Goal: Check status: Check status

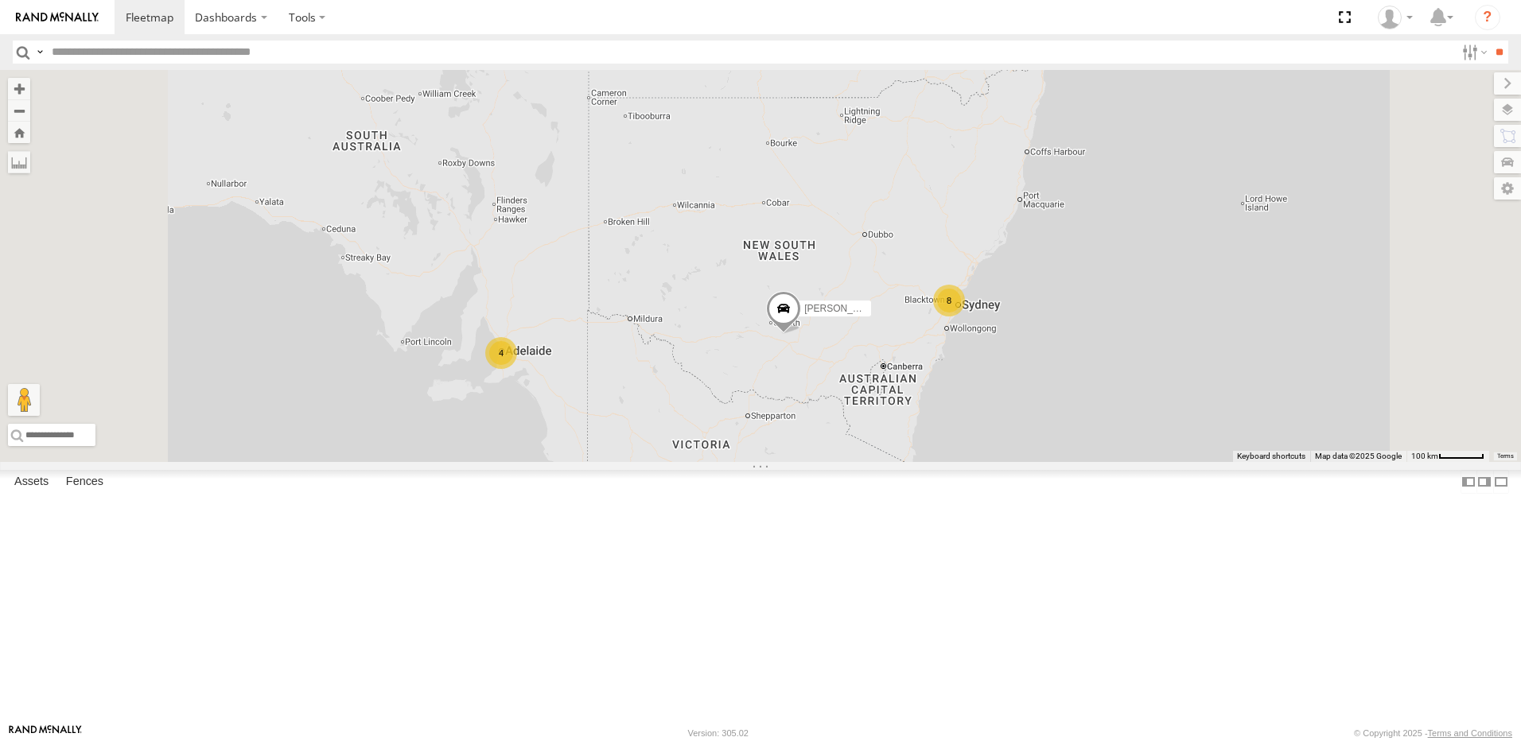
scroll to position [477, 0]
click at [759, 508] on div "10" at bounding box center [743, 492] width 32 height 32
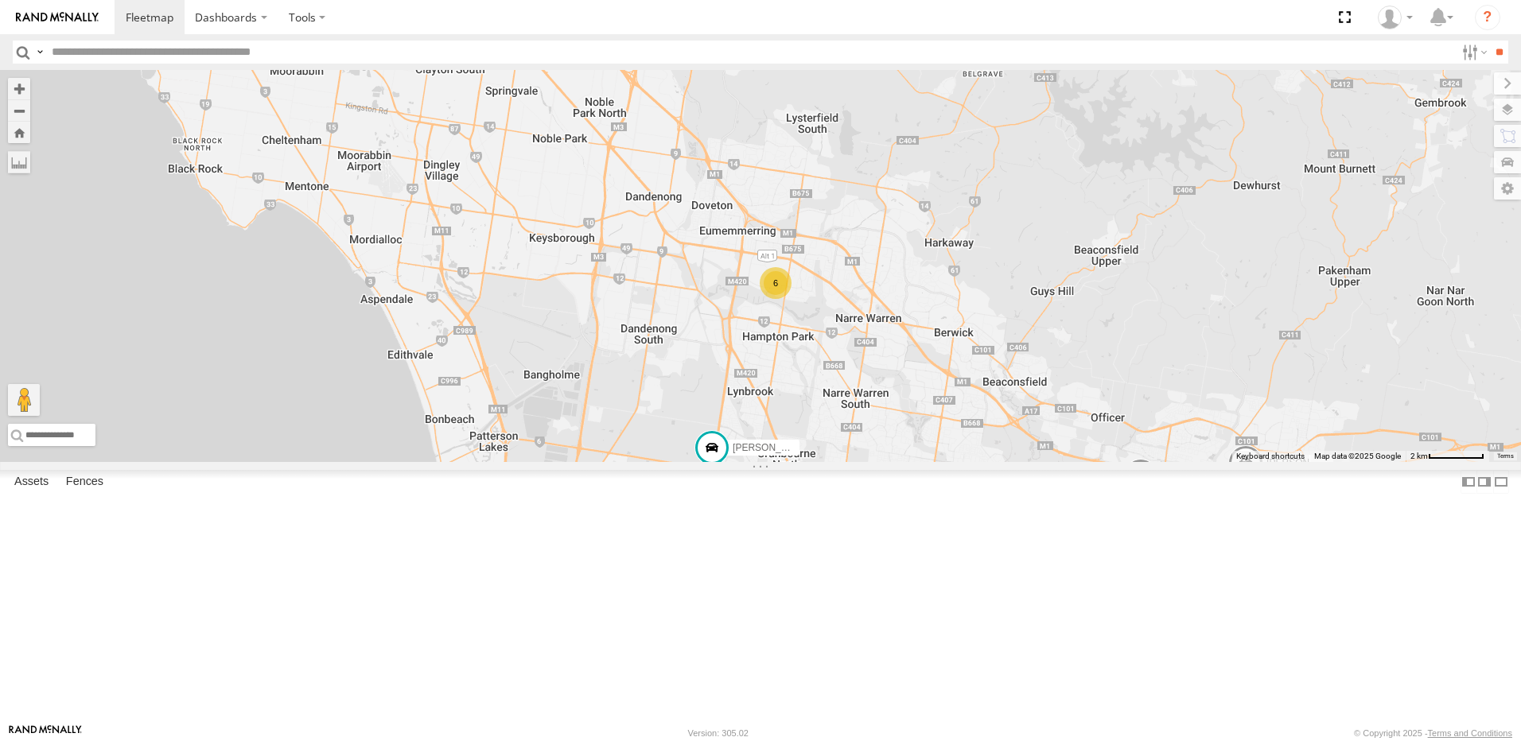
drag, startPoint x: 971, startPoint y: 505, endPoint x: 1160, endPoint y: 458, distance: 194.3
click at [1160, 458] on div "[PERSON_NAME]-50 [PERSON_NAME] - [PERSON_NAME] - [PERSON_NAME] - [PERSON_NAME]-…" at bounding box center [760, 266] width 1521 height 392
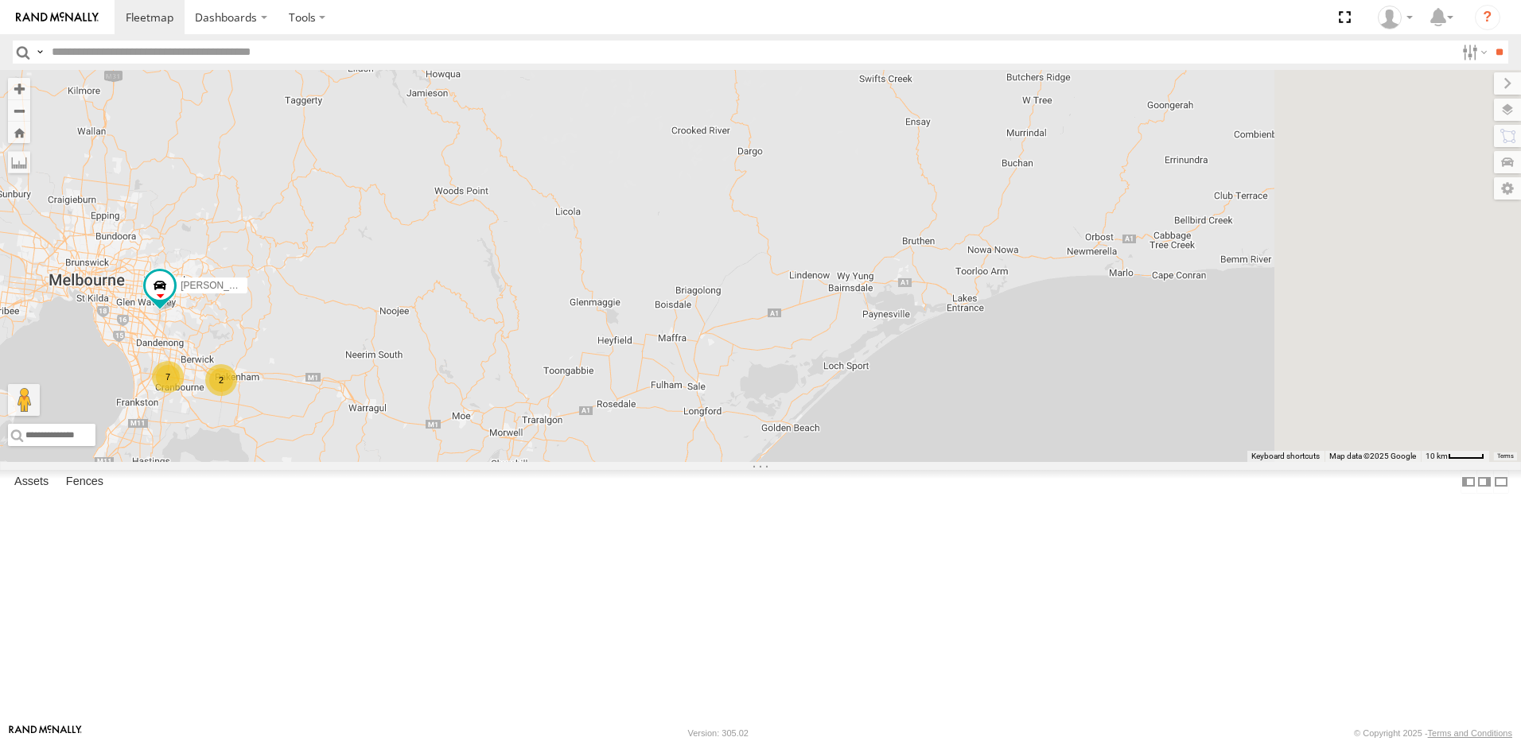
drag, startPoint x: 1094, startPoint y: 402, endPoint x: 628, endPoint y: 460, distance: 469.6
click at [628, 460] on div "[PERSON_NAME]-50 [PERSON_NAME] 7 2" at bounding box center [760, 266] width 1521 height 392
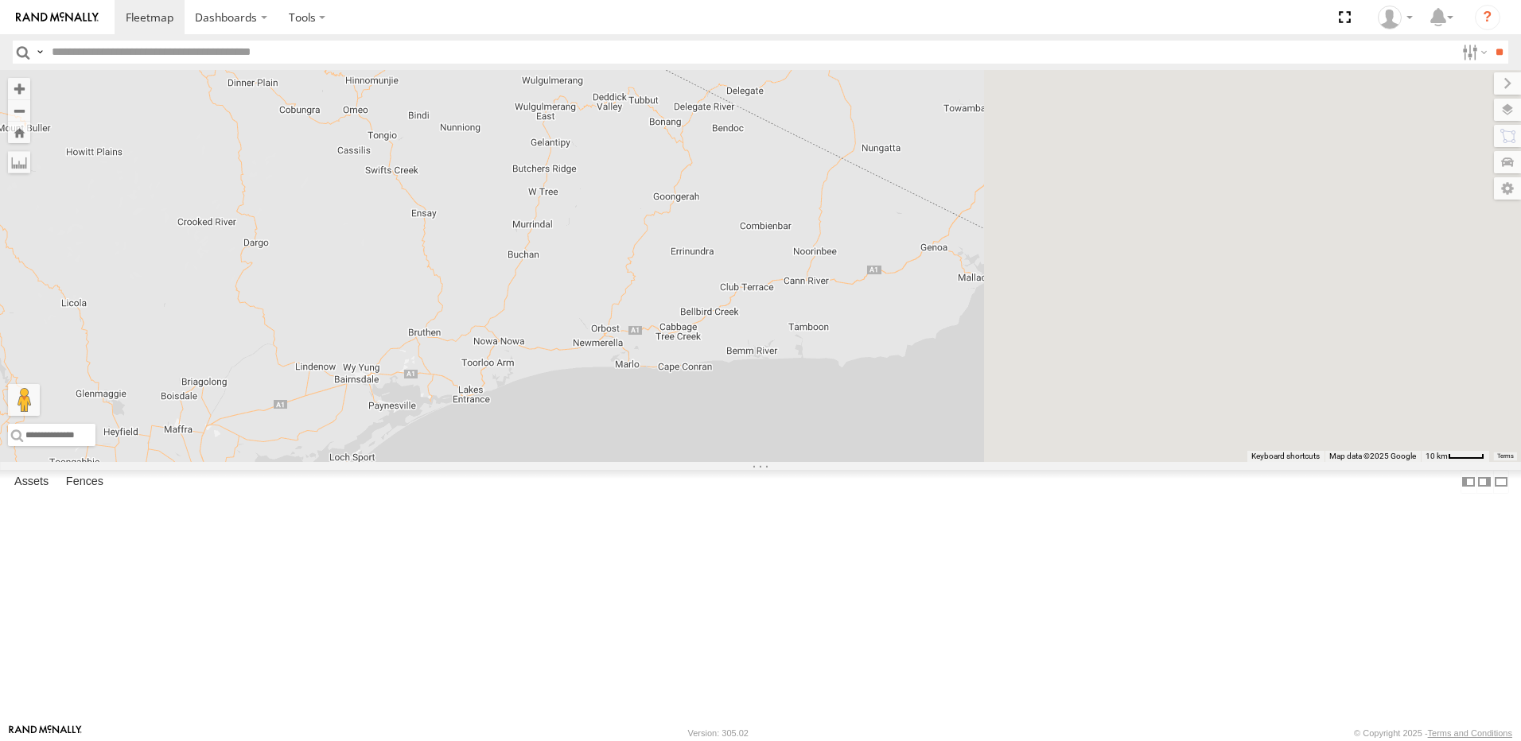
drag, startPoint x: 1036, startPoint y: 445, endPoint x: 560, endPoint y: 532, distance: 484.4
click at [541, 462] on div "[PERSON_NAME]-50 [PERSON_NAME] 7 2" at bounding box center [760, 266] width 1521 height 392
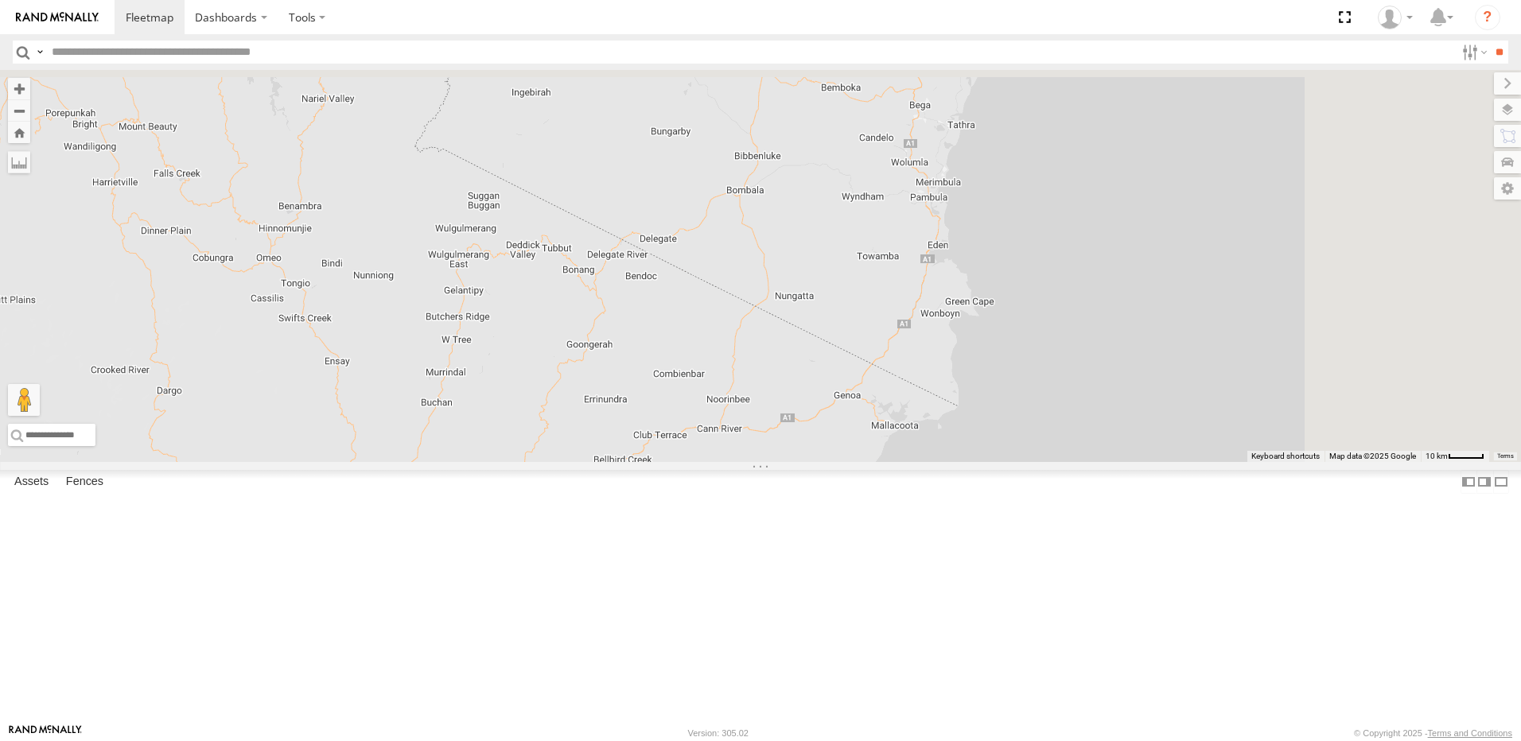
drag, startPoint x: 846, startPoint y: 405, endPoint x: 718, endPoint y: 697, distance: 318.8
click at [716, 462] on div "[PERSON_NAME]-50 [PERSON_NAME] 7 2" at bounding box center [760, 266] width 1521 height 392
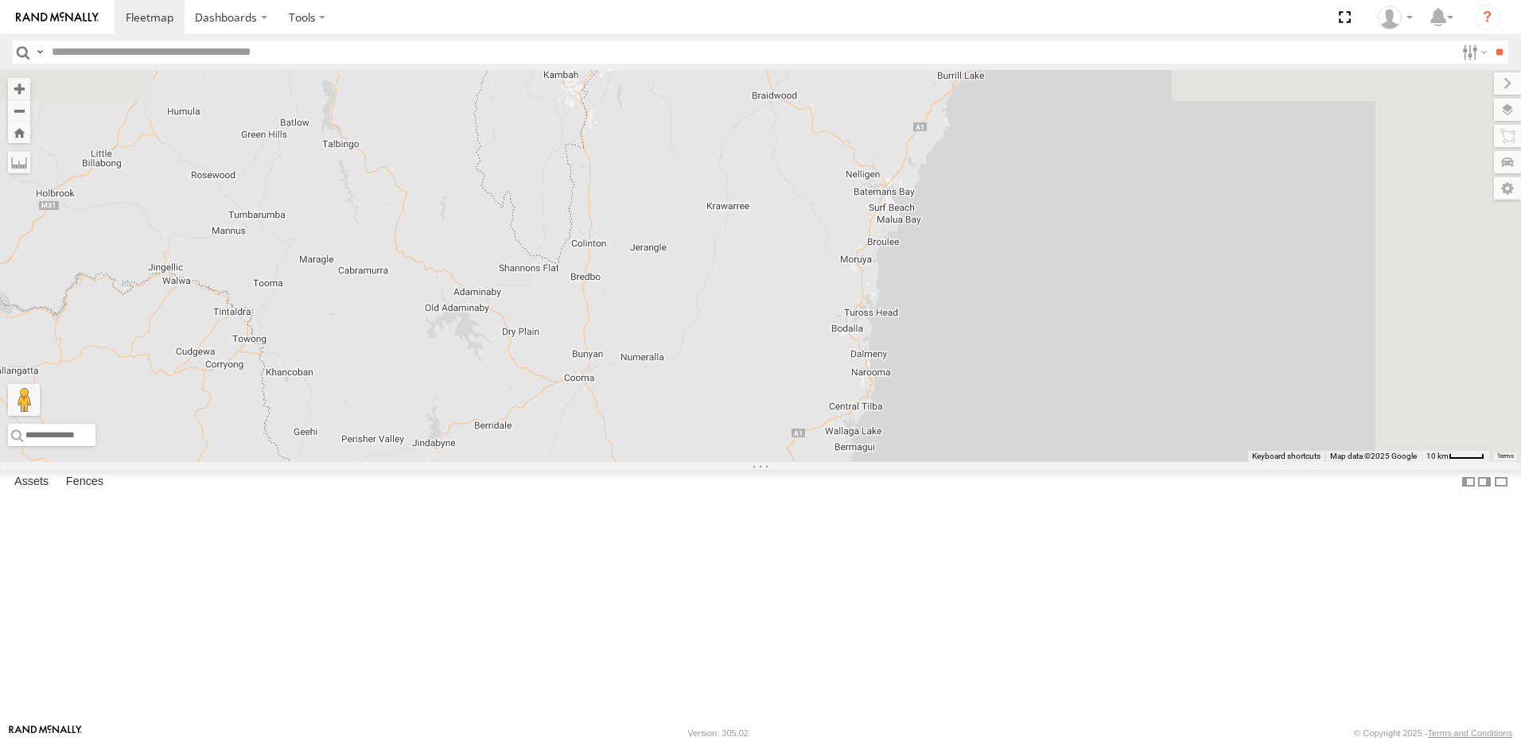
drag, startPoint x: 828, startPoint y: 472, endPoint x: 776, endPoint y: 665, distance: 200.3
click at [776, 462] on div "[PERSON_NAME]-50 [PERSON_NAME] 7 2" at bounding box center [760, 266] width 1521 height 392
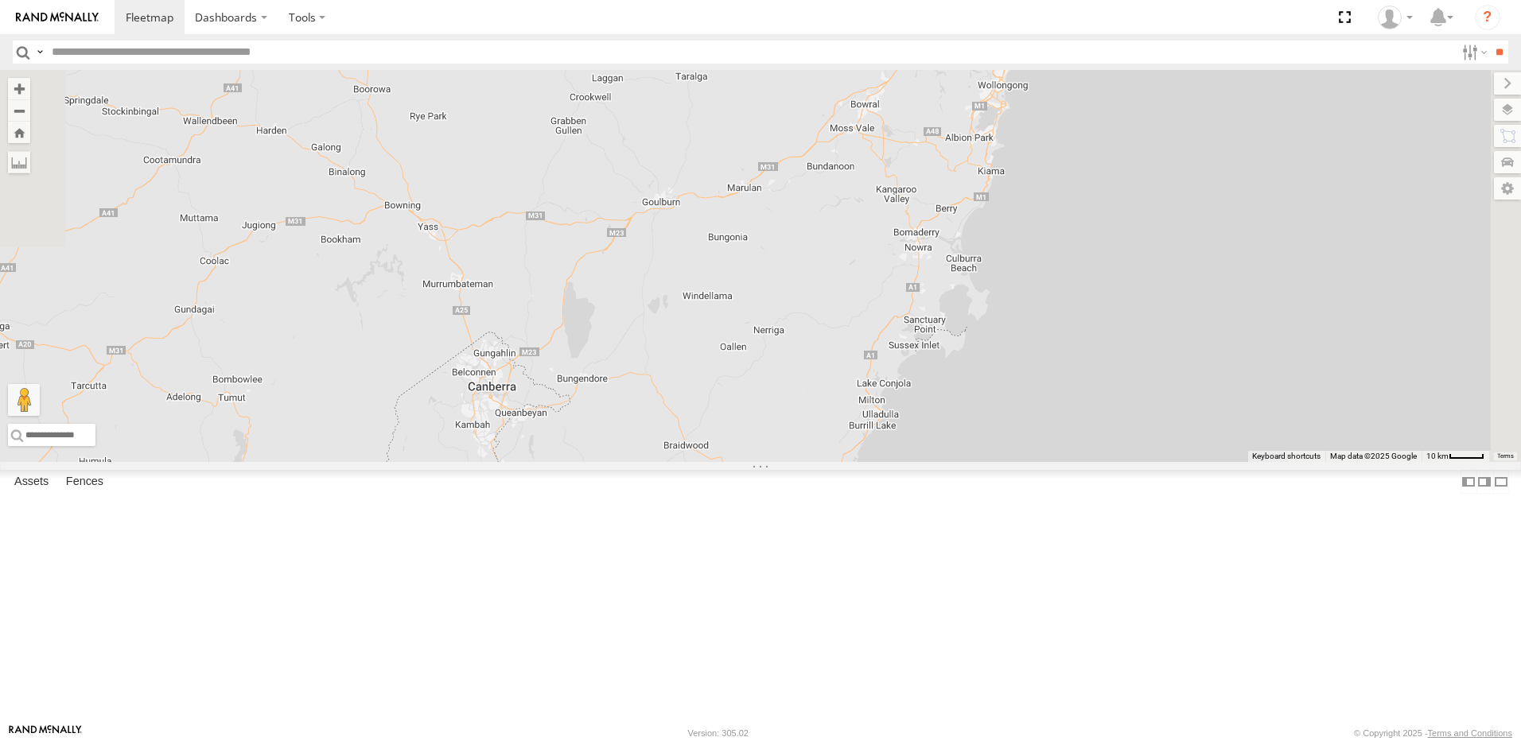
drag, startPoint x: 866, startPoint y: 360, endPoint x: 774, endPoint y: 744, distance: 395.1
click at [774, 741] on html "Dashboards" at bounding box center [760, 370] width 1521 height 741
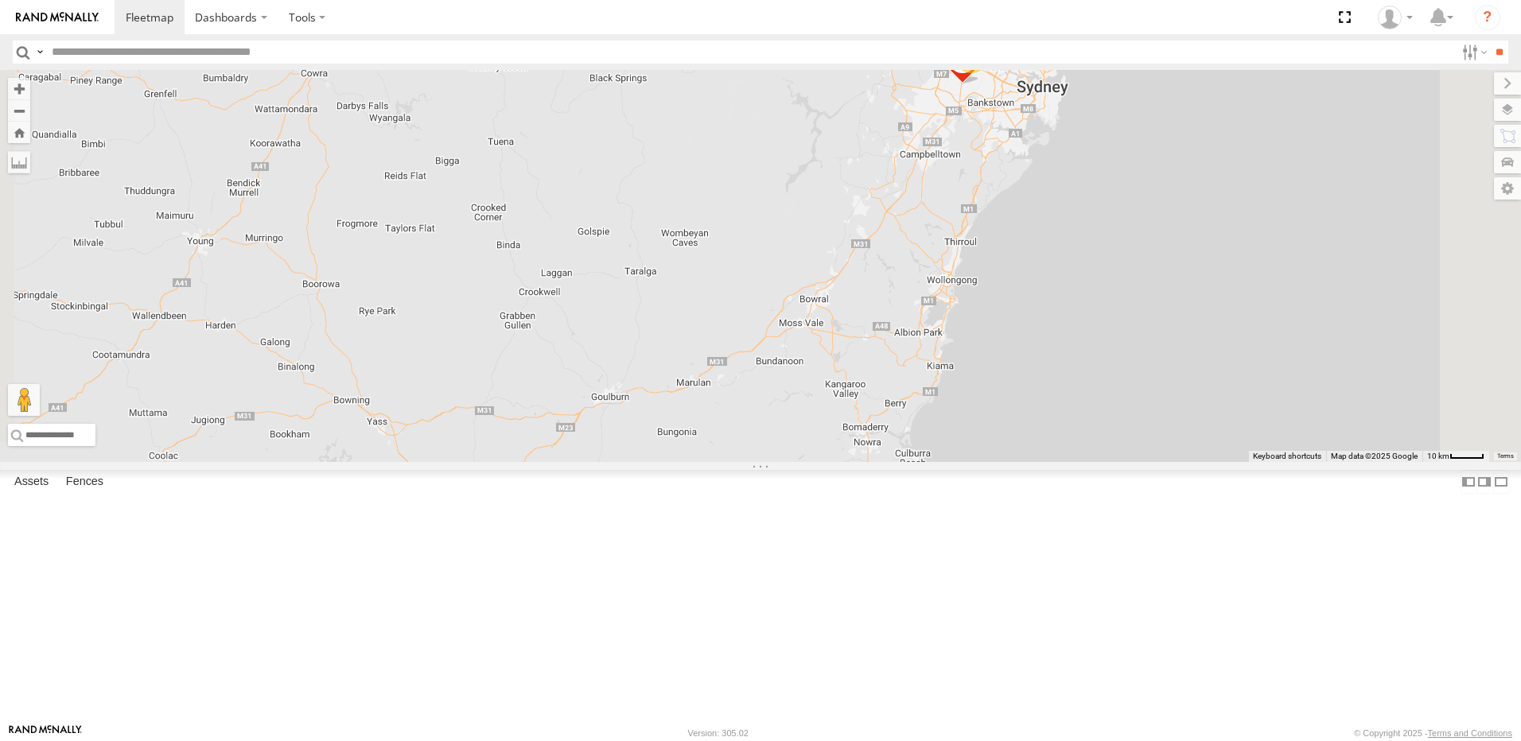
drag, startPoint x: 846, startPoint y: 478, endPoint x: 764, endPoint y: 708, distance: 244.0
click at [764, 462] on div "[PERSON_NAME]-50 [PERSON_NAME] 7 2 2 VU - VW 4 [PERSON_NAME]" at bounding box center [760, 266] width 1521 height 392
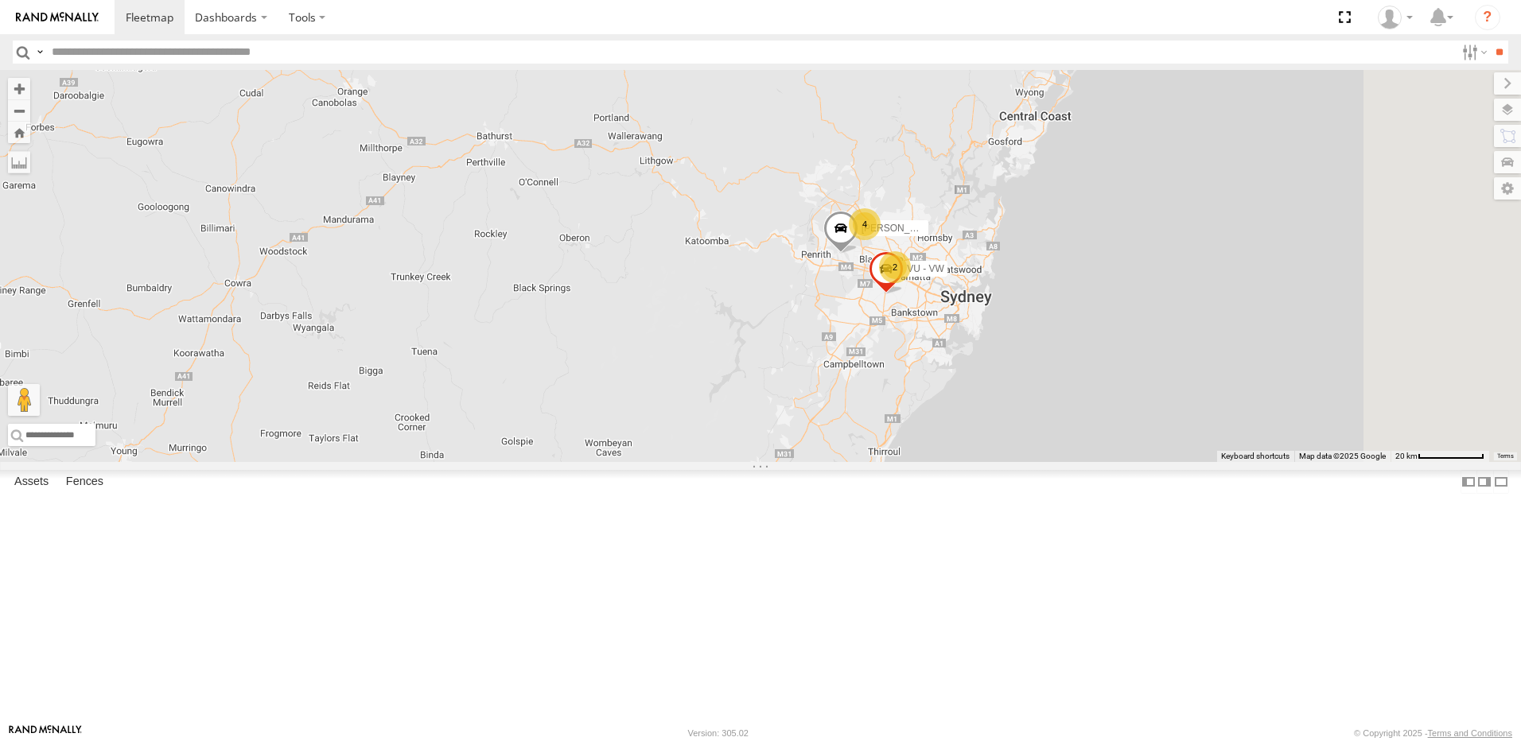
click at [881, 240] on div "4" at bounding box center [865, 224] width 32 height 32
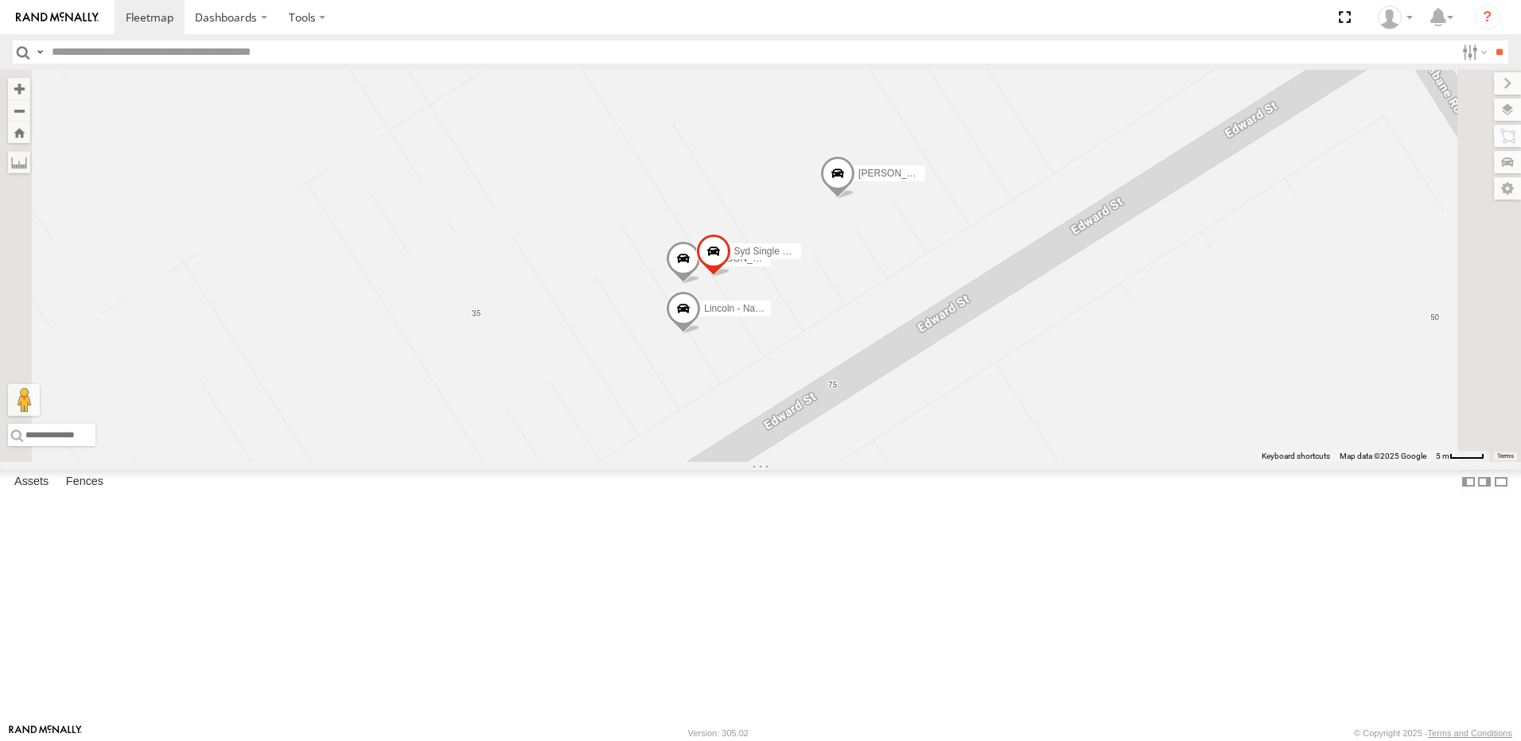
click at [701, 284] on span at bounding box center [683, 262] width 35 height 43
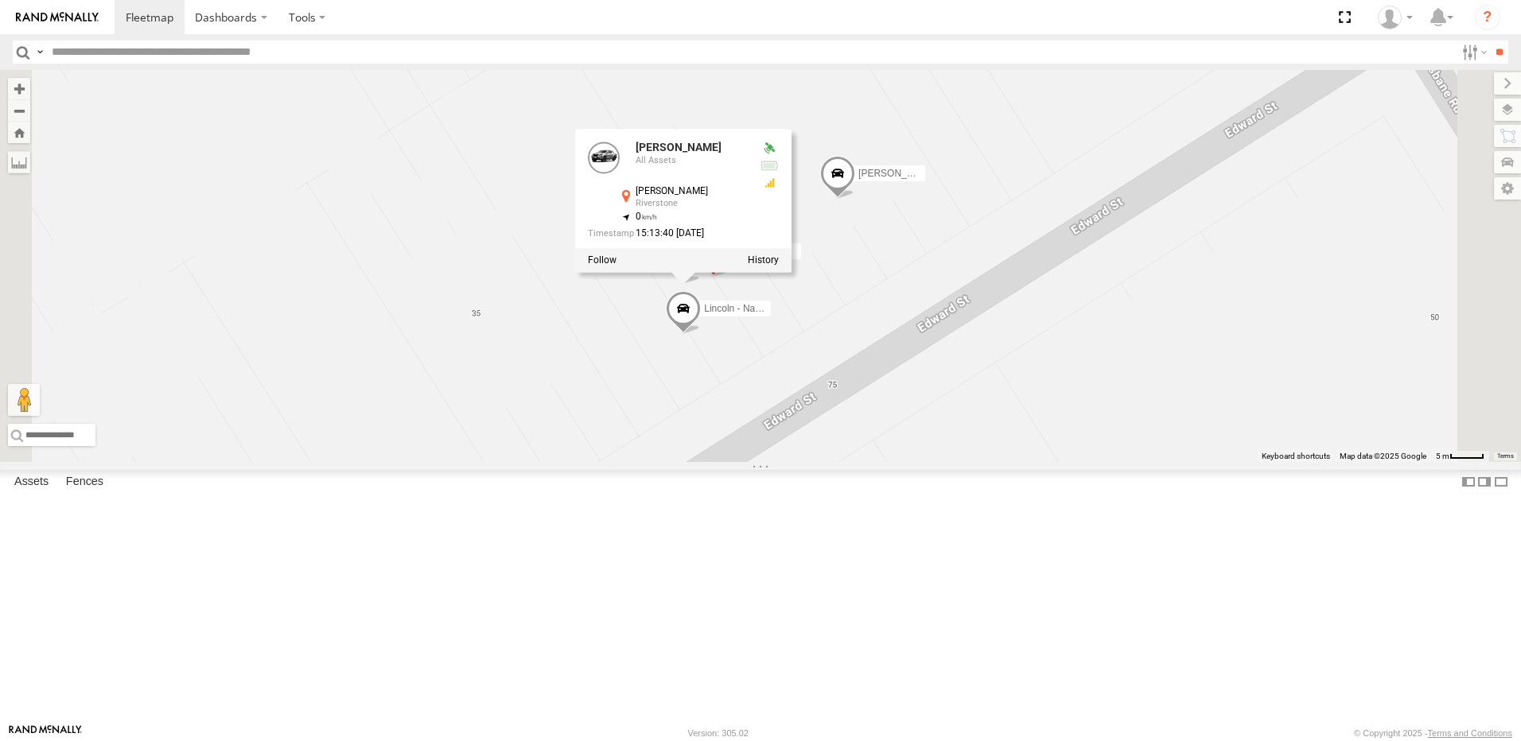
click at [585, 250] on div "[PERSON_NAME]-50 [PERSON_NAME] VU - VW [PERSON_NAME] - [PERSON_NAME] - [PERSON_…" at bounding box center [760, 266] width 1521 height 392
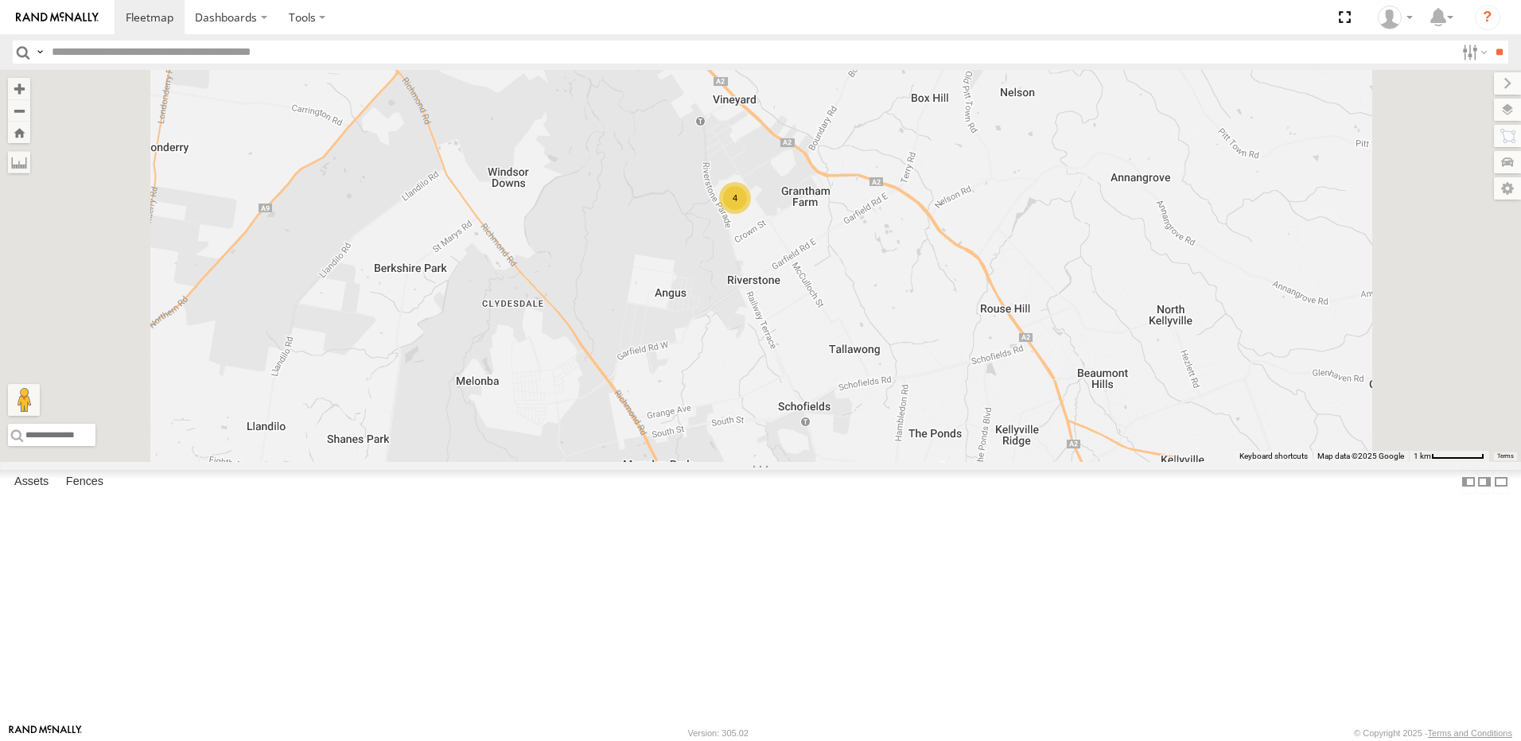
drag, startPoint x: 1068, startPoint y: 507, endPoint x: 1064, endPoint y: 353, distance: 153.6
click at [1064, 354] on div "[PERSON_NAME]-50 [PERSON_NAME] VU - VW [PERSON_NAME] - Navara 4" at bounding box center [760, 266] width 1521 height 392
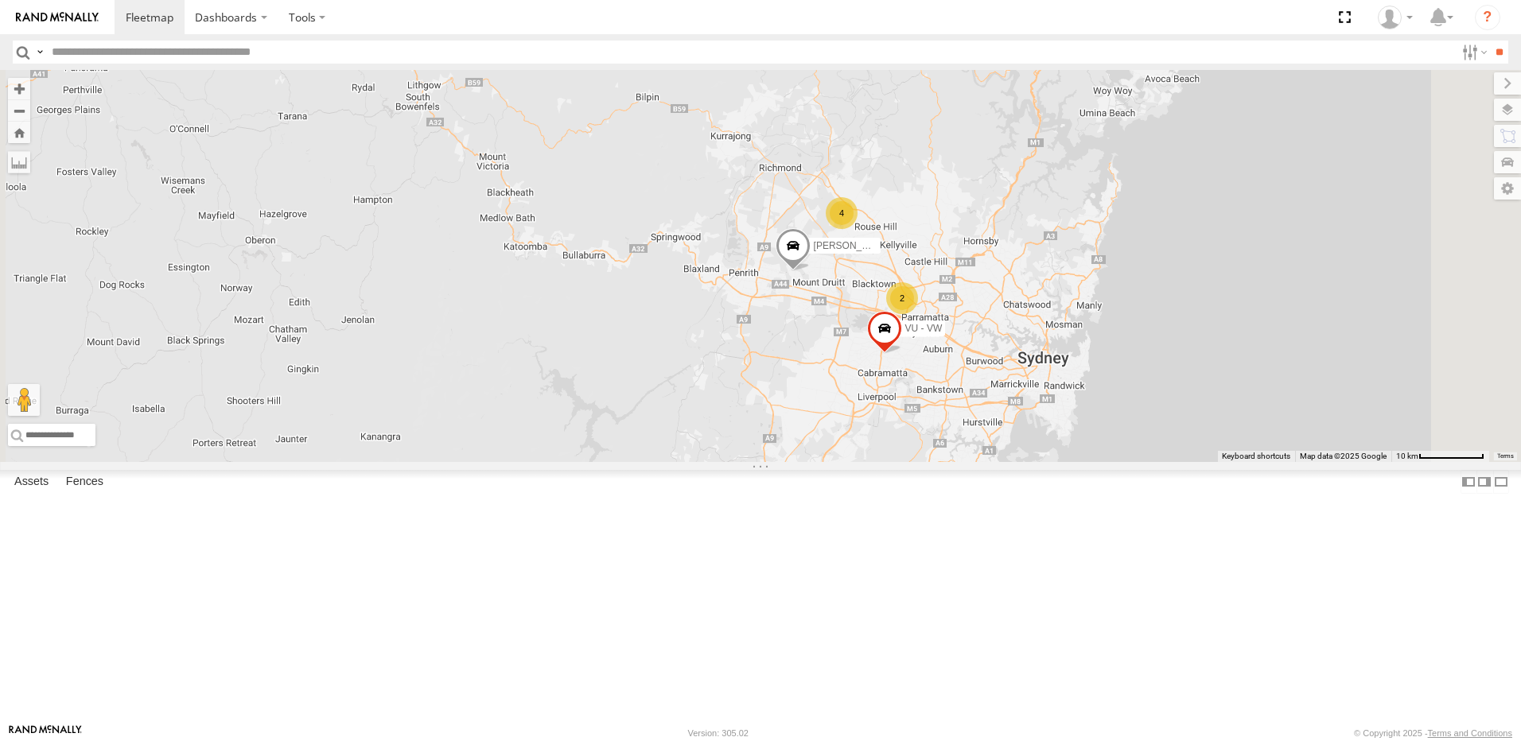
click at [902, 354] on span at bounding box center [884, 332] width 35 height 43
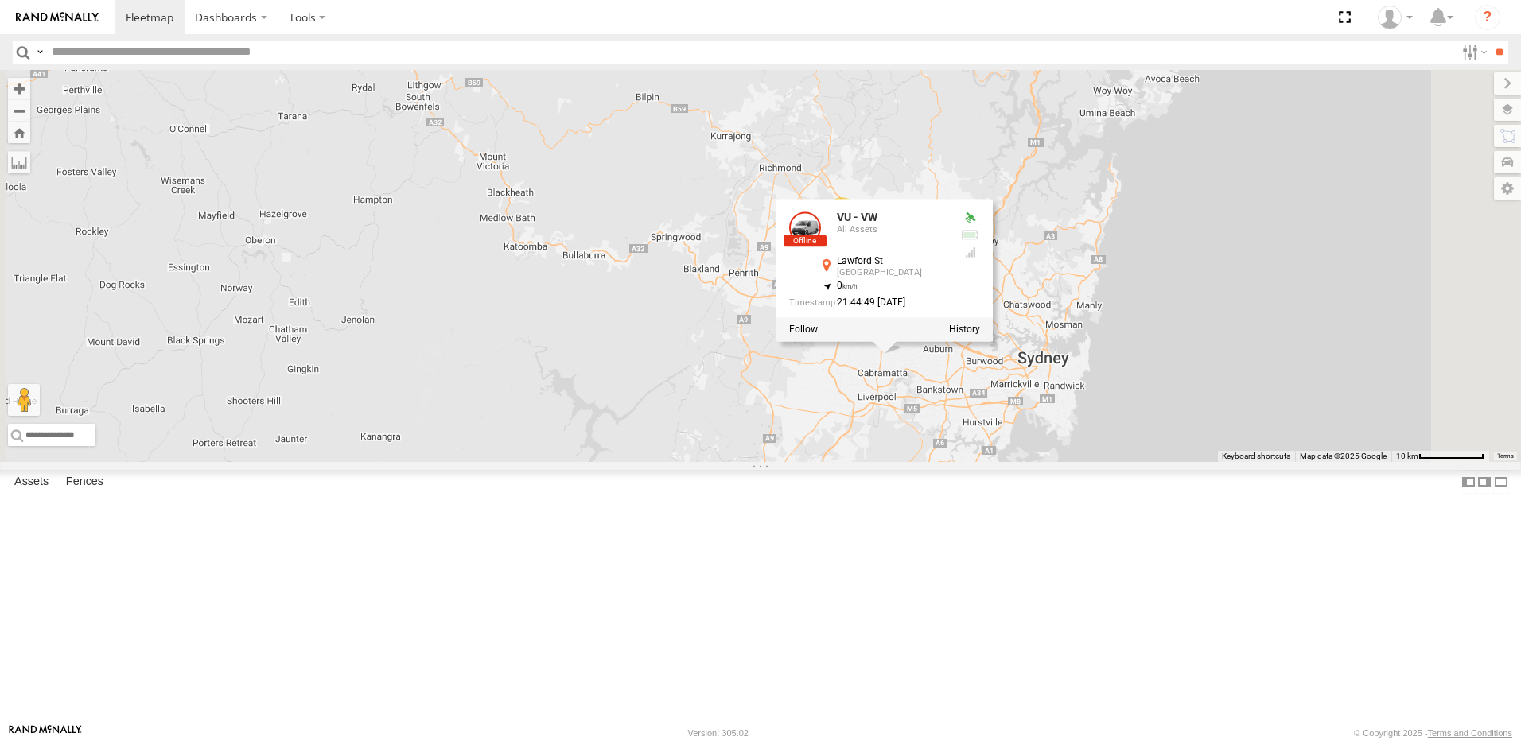
click at [769, 462] on div "[PERSON_NAME]-50 [PERSON_NAME] VU - VW [PERSON_NAME] - Navara 2 4 VU - VW All A…" at bounding box center [760, 266] width 1521 height 392
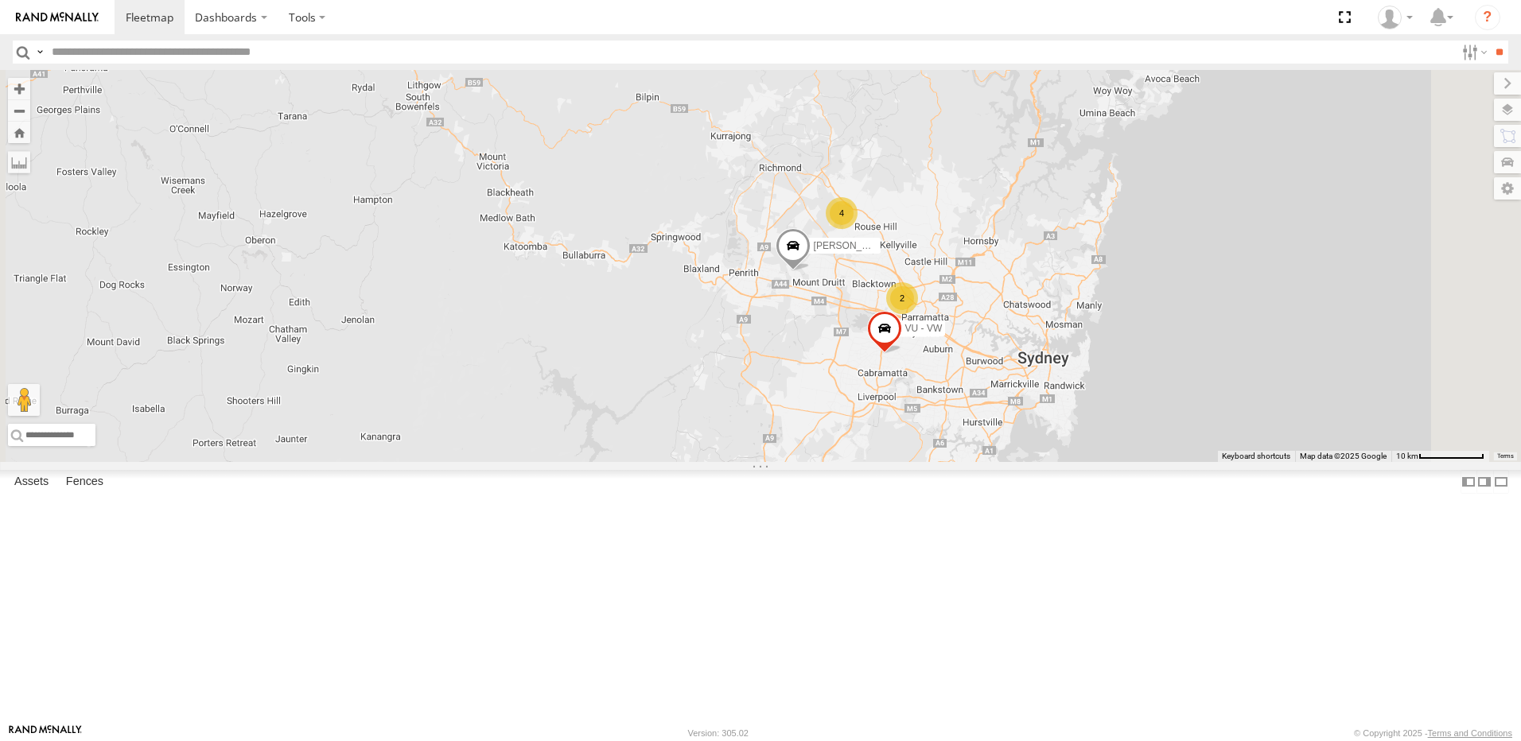
click at [0, 0] on span at bounding box center [0, 0] width 0 height 0
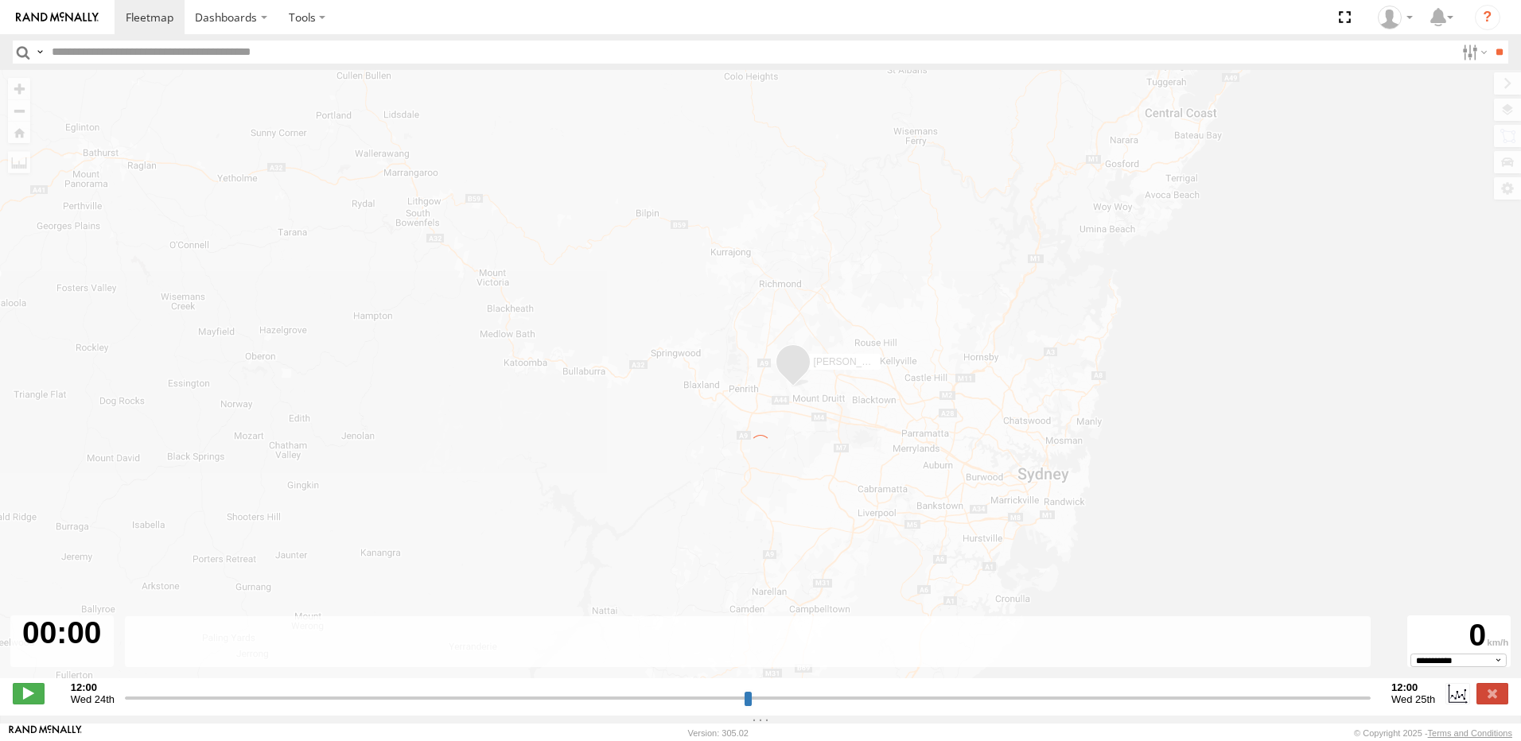
type input "**********"
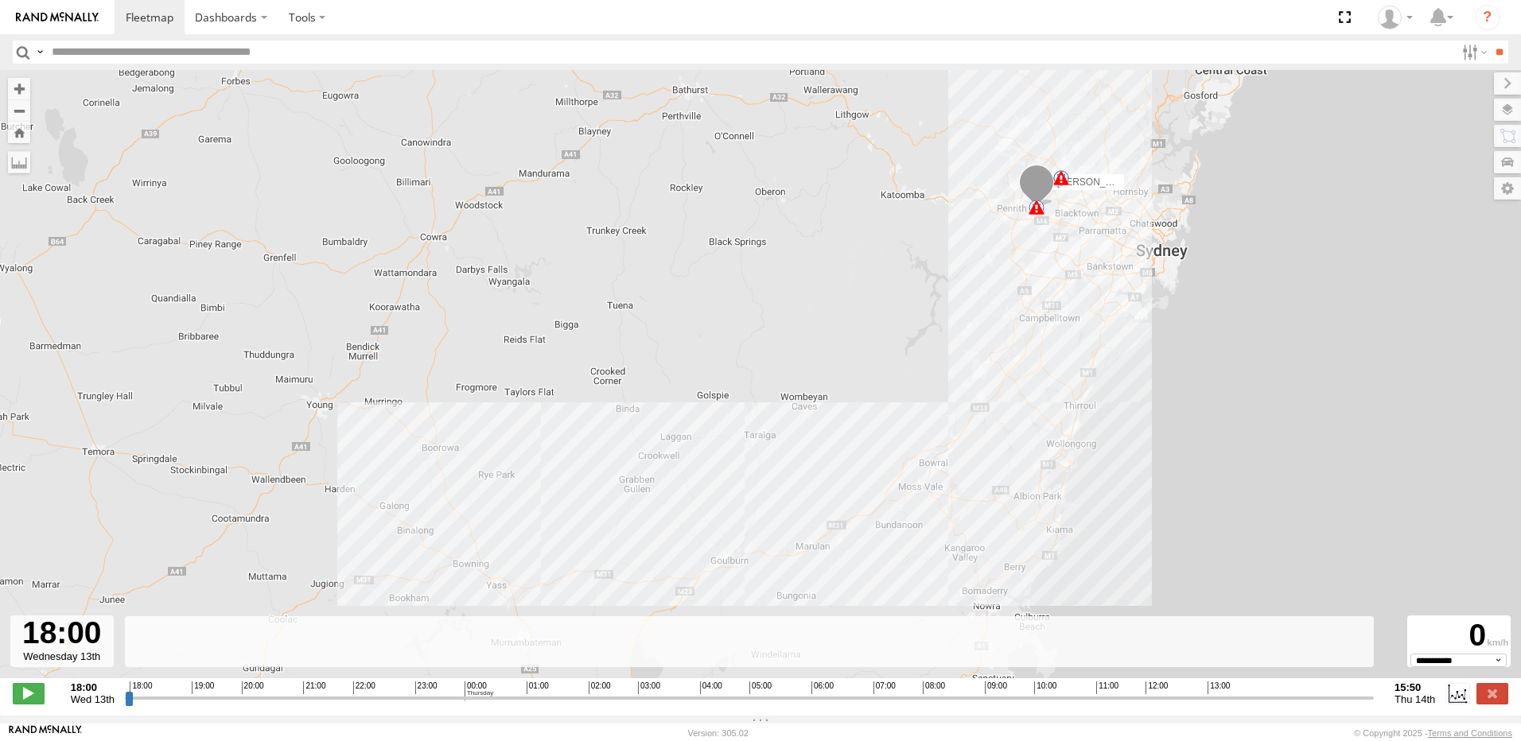
click at [1062, 182] on span at bounding box center [1061, 178] width 16 height 16
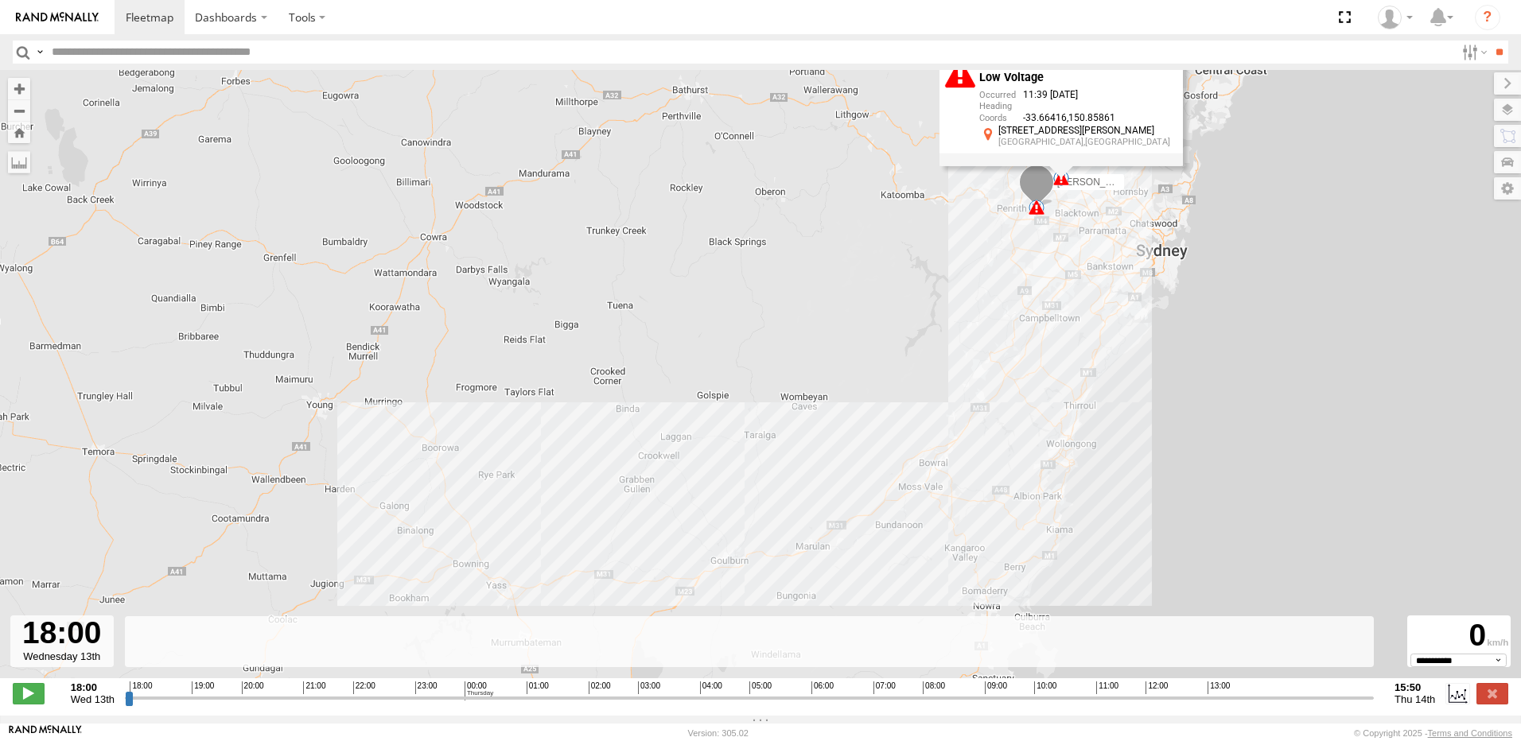
click at [1036, 211] on span at bounding box center [1036, 208] width 16 height 16
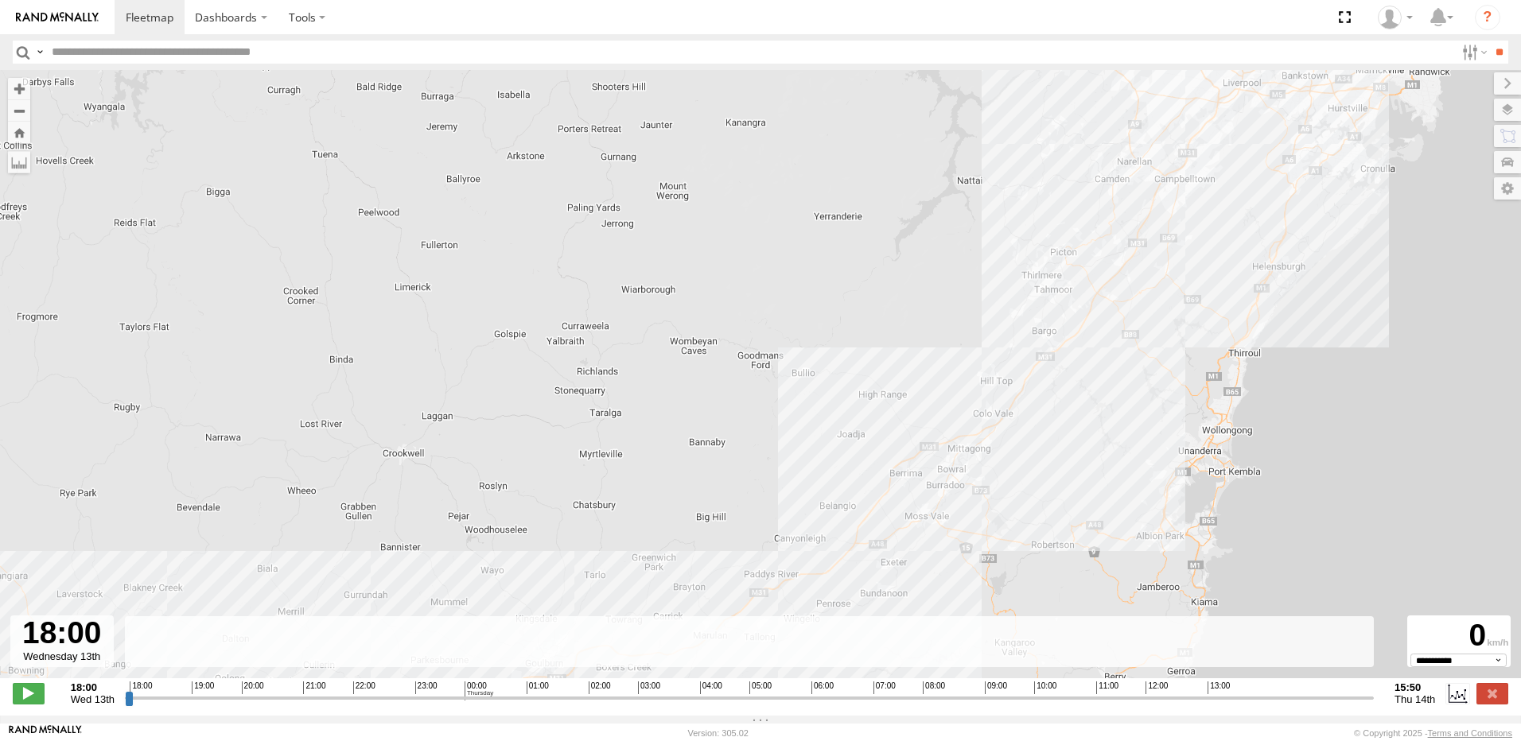
drag, startPoint x: 584, startPoint y: 502, endPoint x: 252, endPoint y: 537, distance: 333.5
click at [252, 537] on div "[PERSON_NAME] 18:00 Wed 18:01 Wed 08:19 Thu 11:14 Thu 11:39 Thu 11:40 Thu Low V…" at bounding box center [760, 382] width 1521 height 625
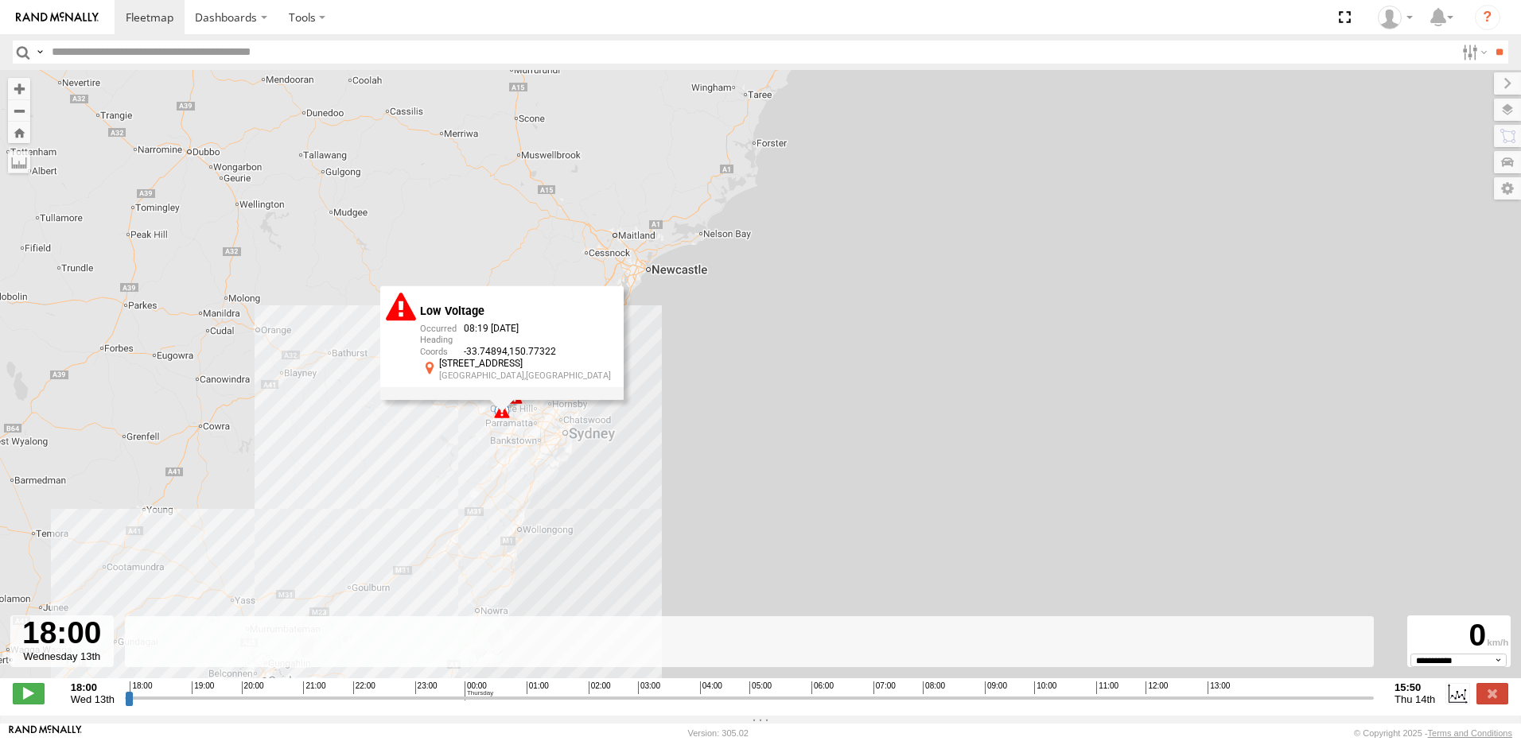
click at [647, 484] on div "[PERSON_NAME] 18:00 Wed 18:01 Wed 08:19 Thu 11:14 Thu 11:39 Thu 11:40 Thu Low V…" at bounding box center [760, 382] width 1521 height 625
click at [869, 352] on div "[PERSON_NAME] 18:00 Wed 18:01 Wed 08:19 Thu 11:14 Thu 11:39 Thu 11:40 Thu Low V…" at bounding box center [760, 382] width 1521 height 625
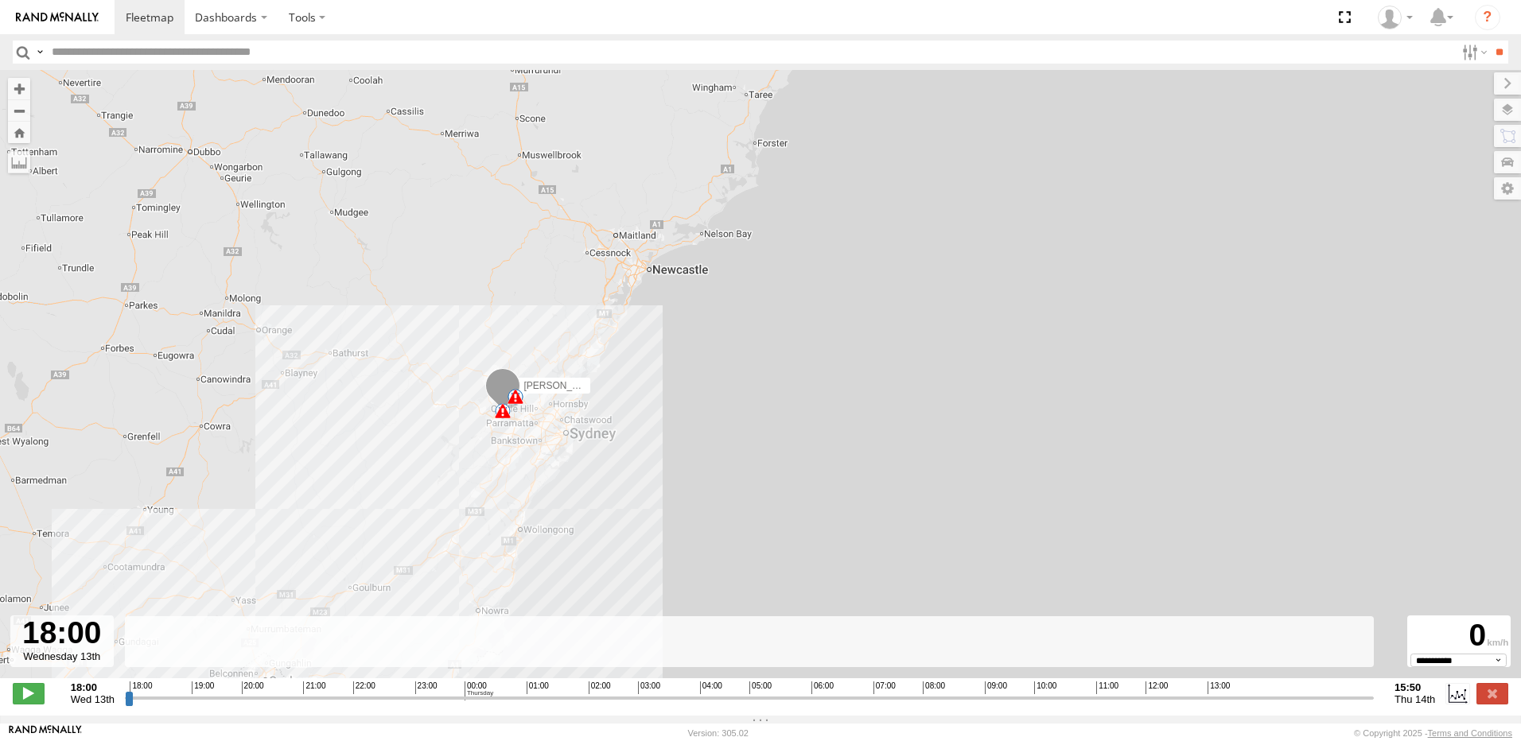
click at [505, 389] on span at bounding box center [502, 389] width 35 height 43
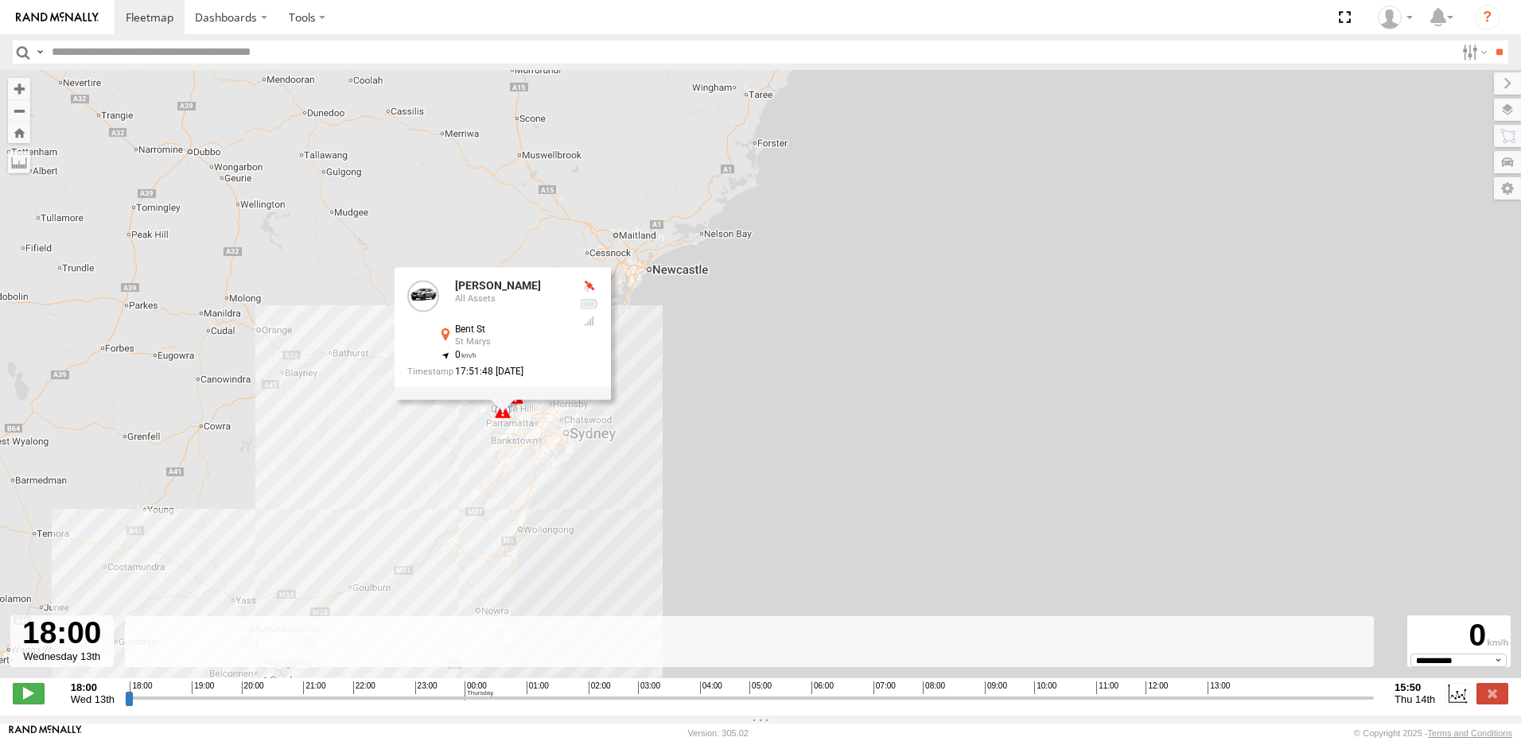
click at [933, 323] on div "[PERSON_NAME] 18:00 Wed 18:01 Wed 08:19 Thu 11:14 Thu 11:39 Thu 11:40 Thu [PERS…" at bounding box center [760, 382] width 1521 height 625
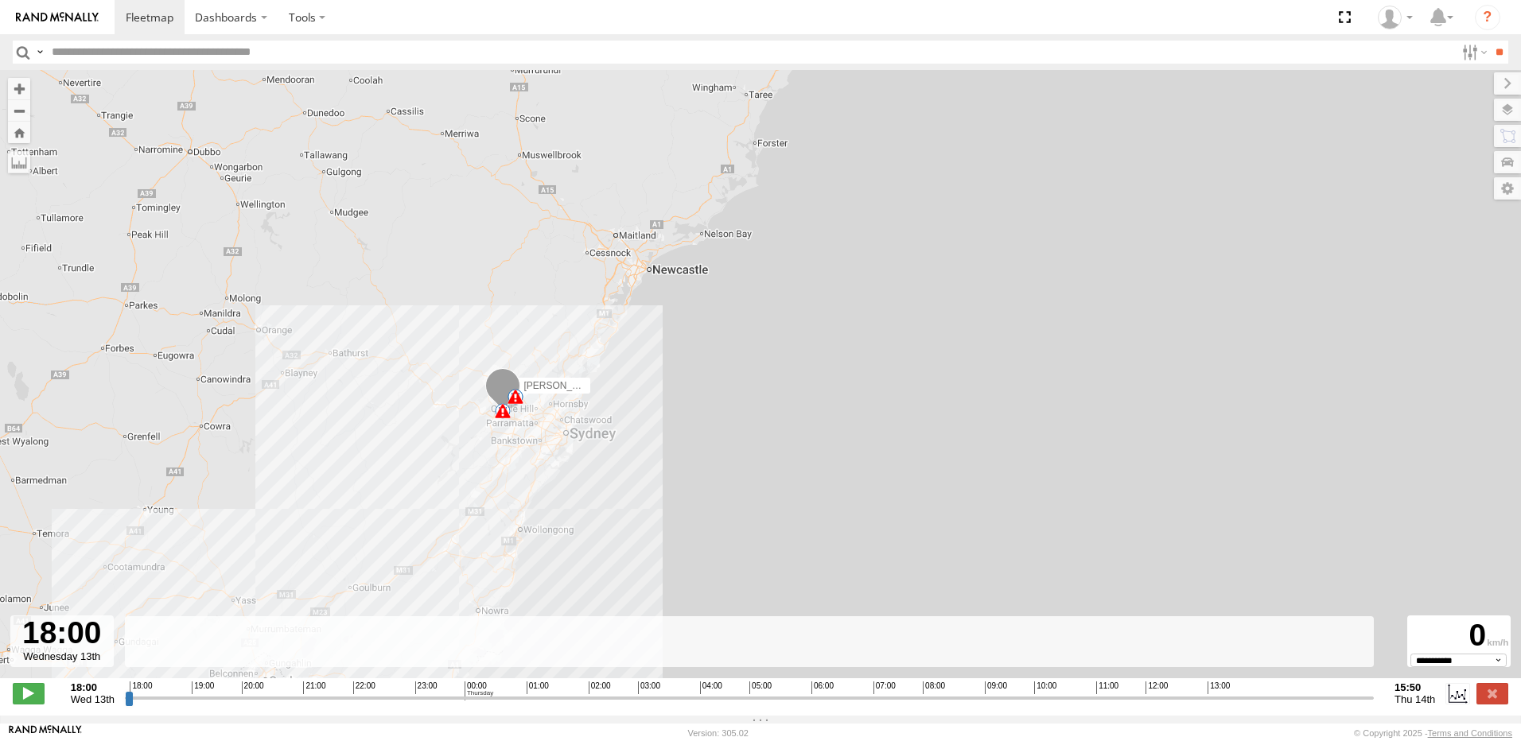
click at [915, 414] on div "[PERSON_NAME] 18:00 Wed 18:01 Wed 08:19 Thu 11:14 Thu 11:39 Thu 11:40 Thu" at bounding box center [760, 382] width 1521 height 625
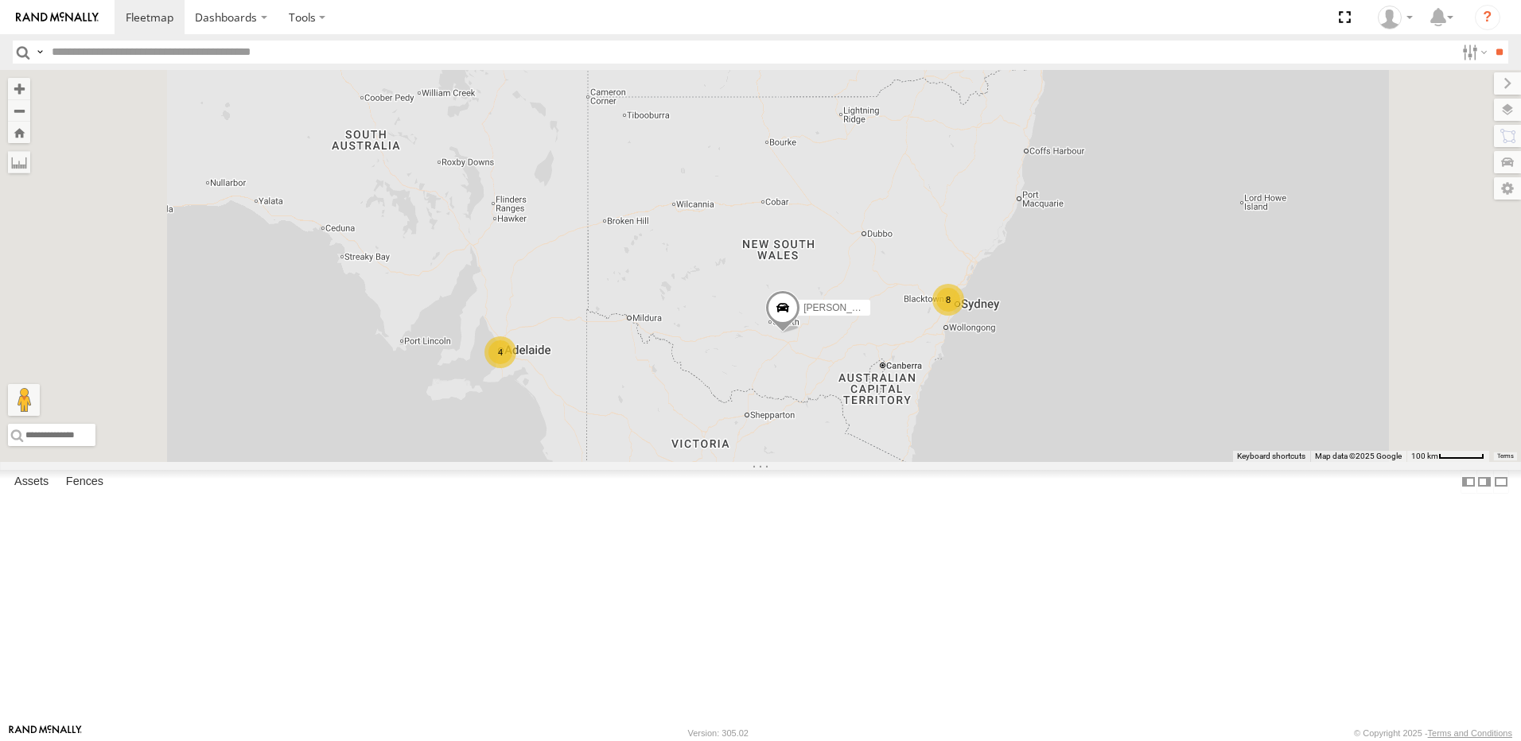
click at [0, 0] on span at bounding box center [0, 0] width 0 height 0
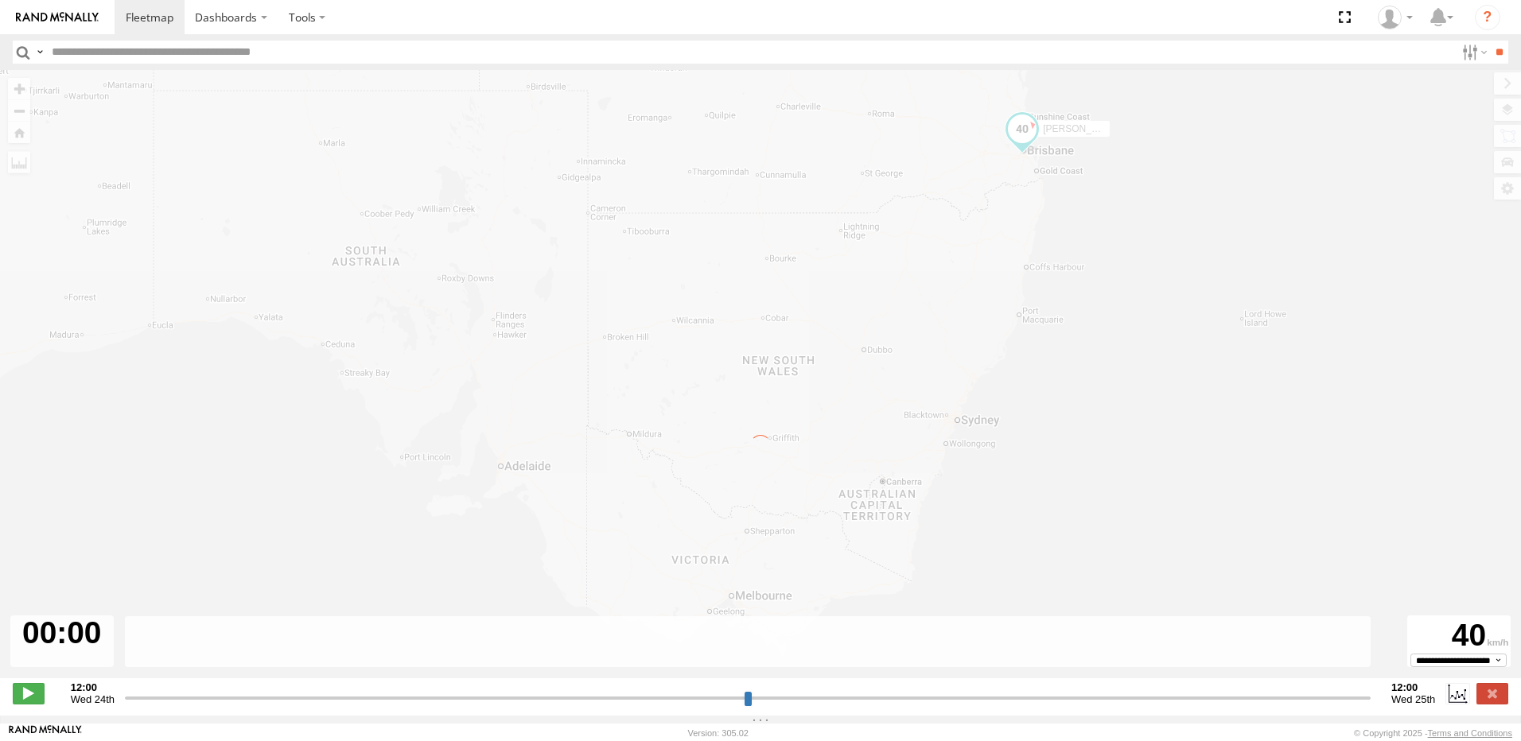
type input "**********"
